Goal: Navigation & Orientation: Find specific page/section

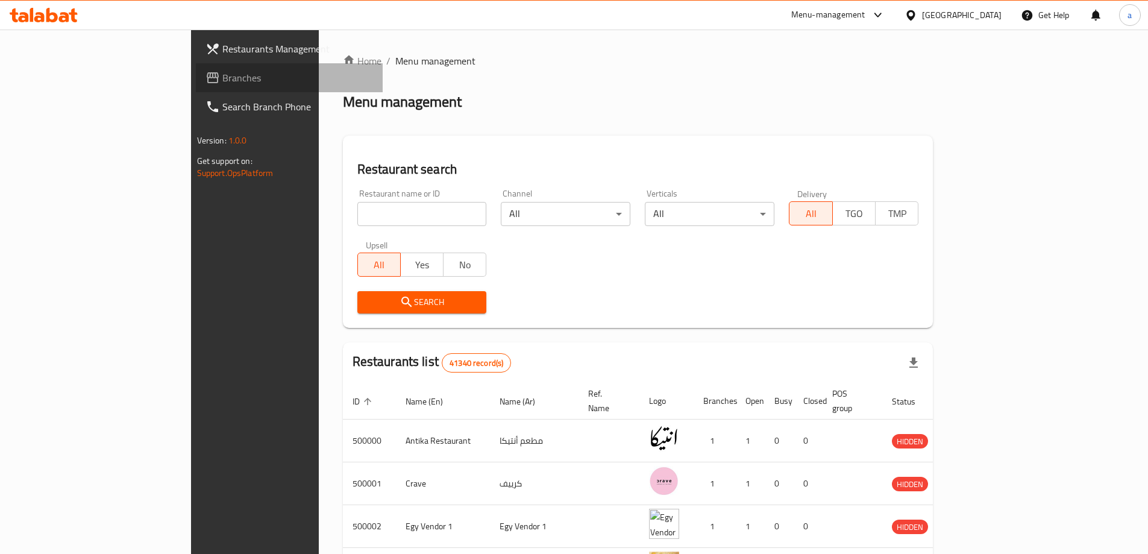
click at [222, 78] on span "Branches" at bounding box center [297, 78] width 151 height 14
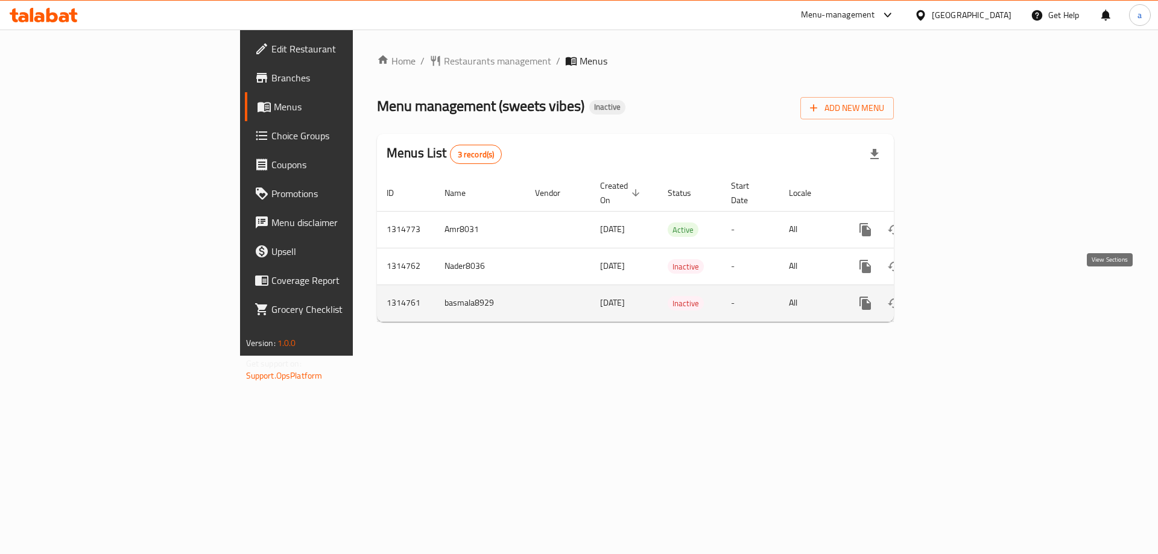
click at [959, 296] on icon "enhanced table" at bounding box center [952, 303] width 14 height 14
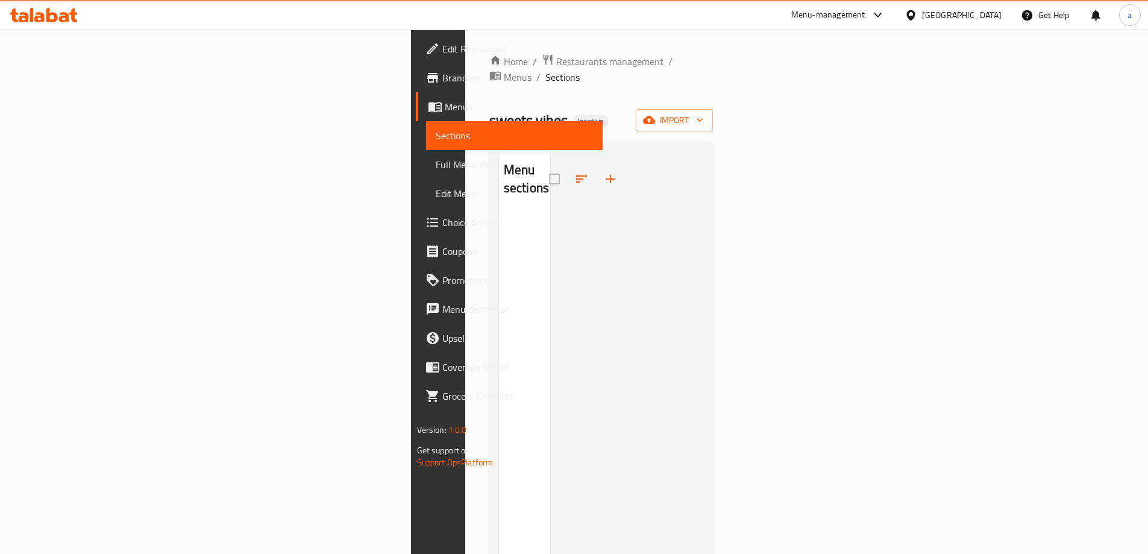
click at [436, 161] on span "Full Menu View" at bounding box center [514, 164] width 157 height 14
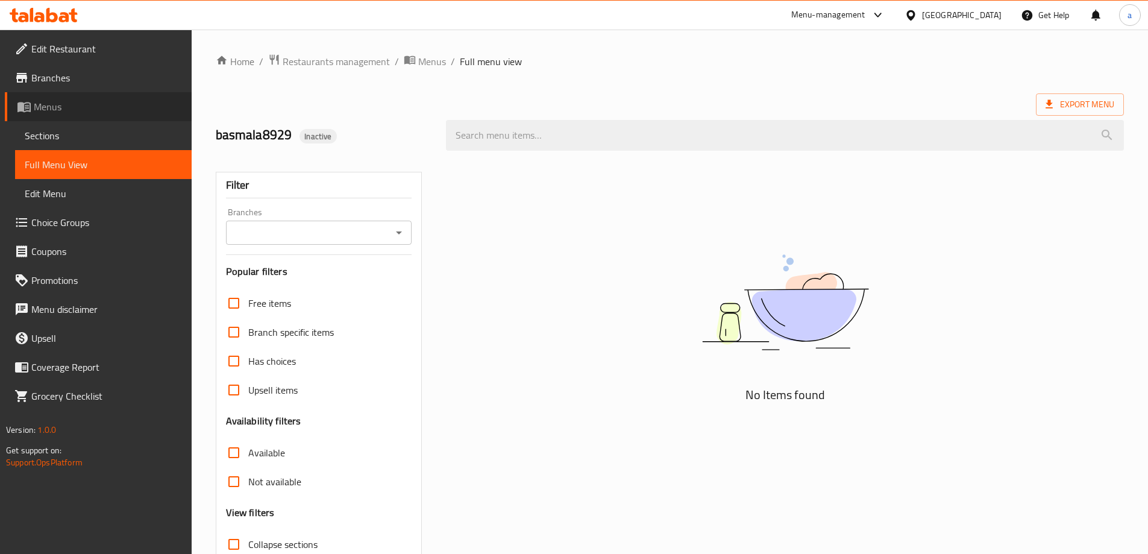
click at [48, 96] on link "Menus" at bounding box center [98, 106] width 187 height 29
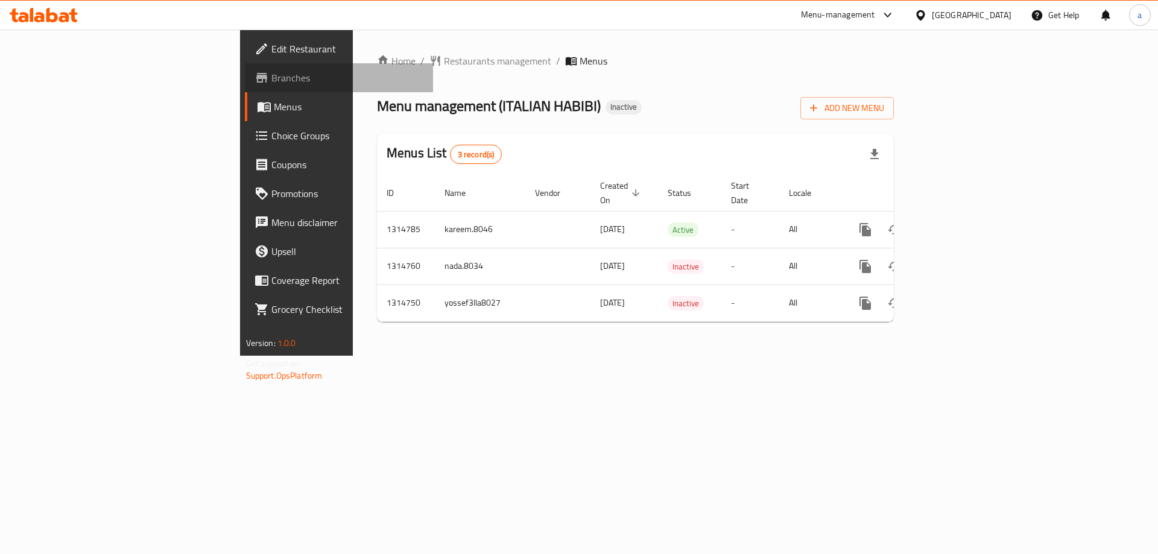
click at [271, 78] on span "Branches" at bounding box center [347, 78] width 153 height 14
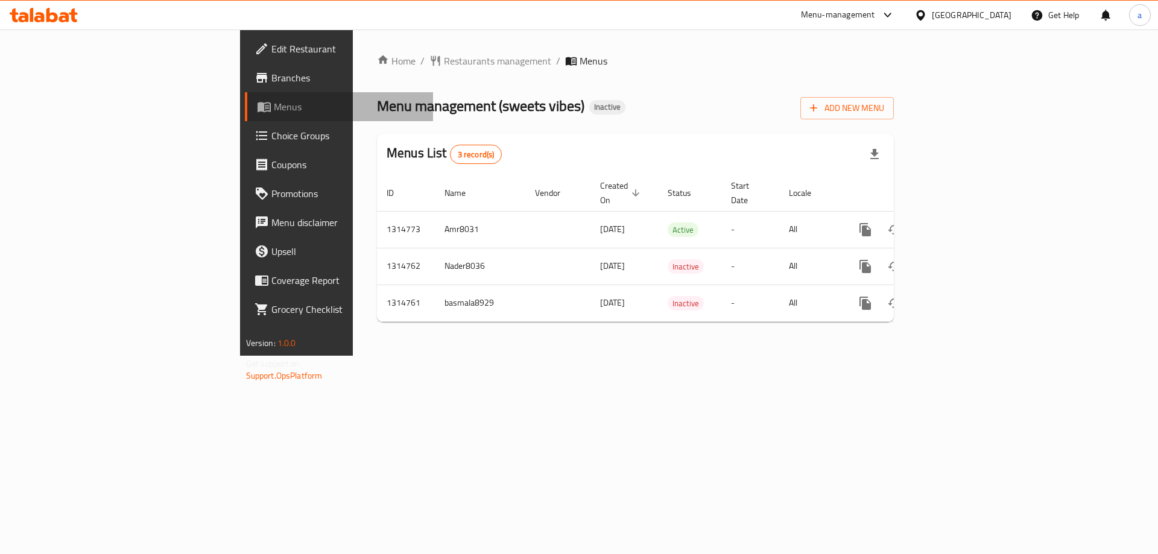
click at [274, 109] on span "Menus" at bounding box center [349, 106] width 150 height 14
